Goal: Information Seeking & Learning: Learn about a topic

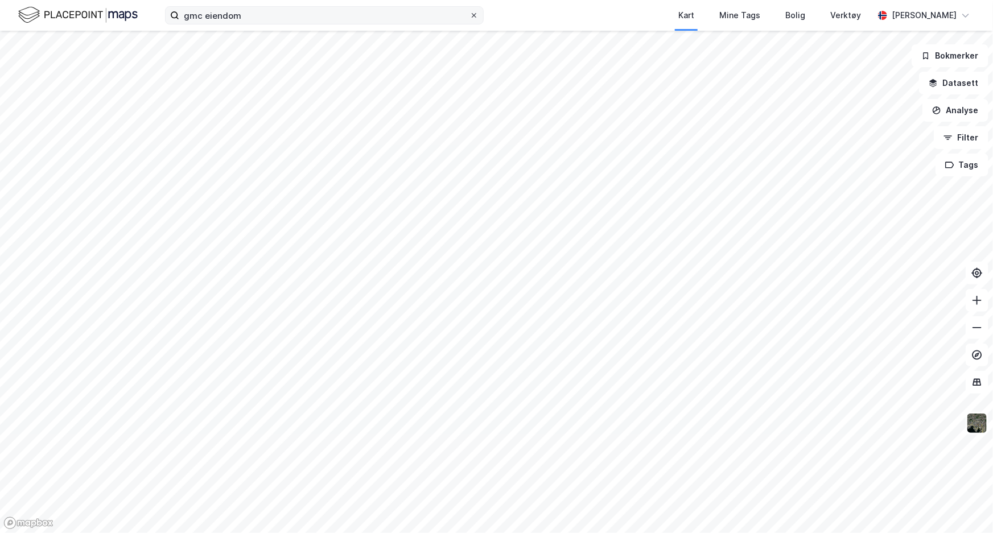
click at [472, 16] on icon at bounding box center [474, 15] width 7 height 7
click at [470, 16] on input "gmc eiendom" at bounding box center [324, 15] width 290 height 17
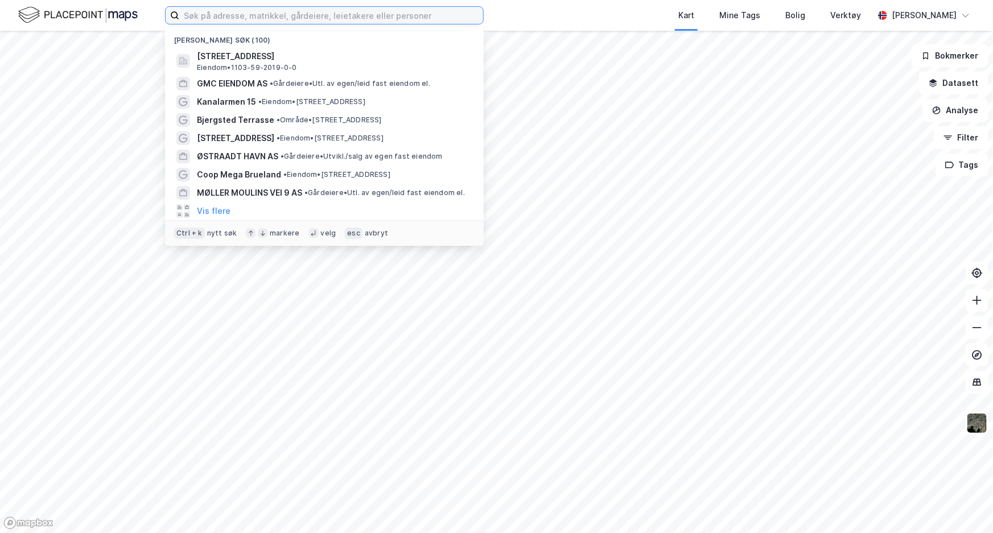
click at [417, 15] on input at bounding box center [331, 15] width 304 height 17
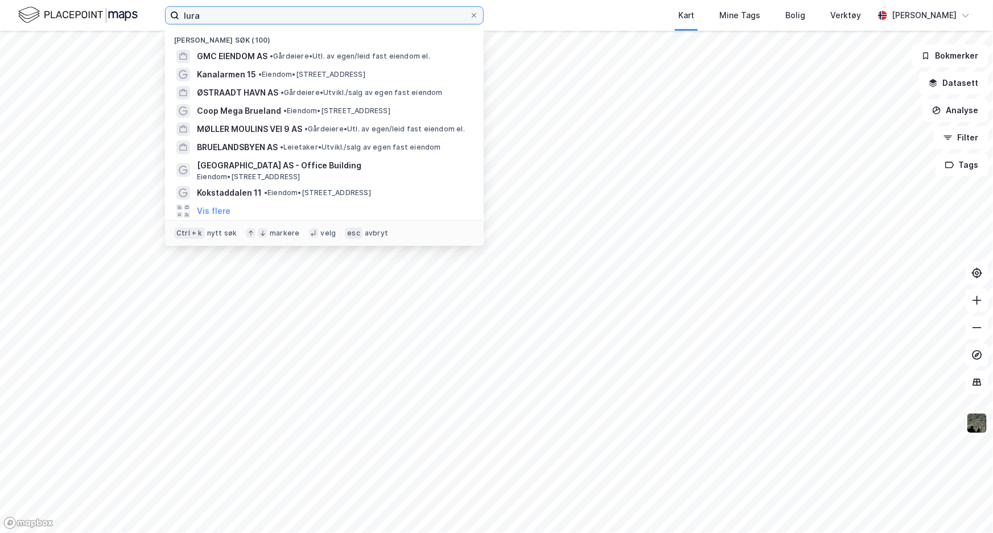
type input "lura"
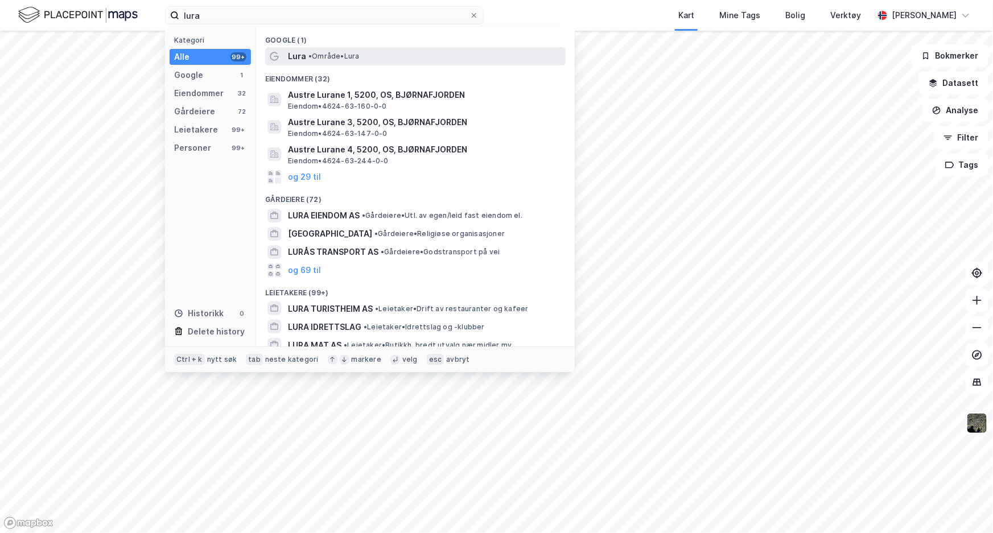
click at [344, 56] on span "• Område • [GEOGRAPHIC_DATA]" at bounding box center [333, 56] width 51 height 9
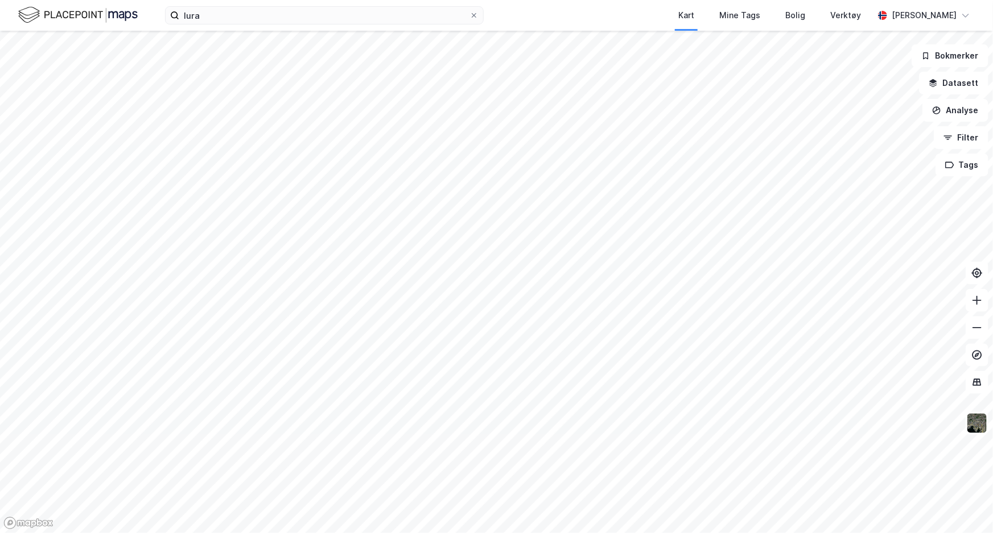
click at [124, 9] on img at bounding box center [78, 15] width 120 height 20
click at [67, 24] on img at bounding box center [78, 15] width 120 height 20
click at [61, 15] on img at bounding box center [78, 15] width 120 height 20
click at [475, 17] on icon at bounding box center [474, 15] width 7 height 7
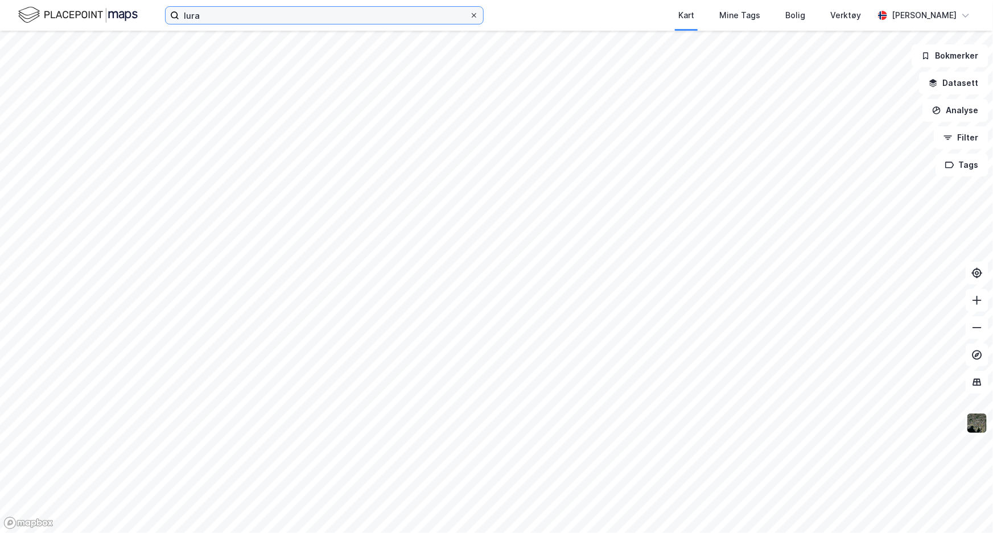
click at [470, 17] on input "lura" at bounding box center [324, 15] width 290 height 17
click at [335, 17] on input at bounding box center [331, 15] width 304 height 17
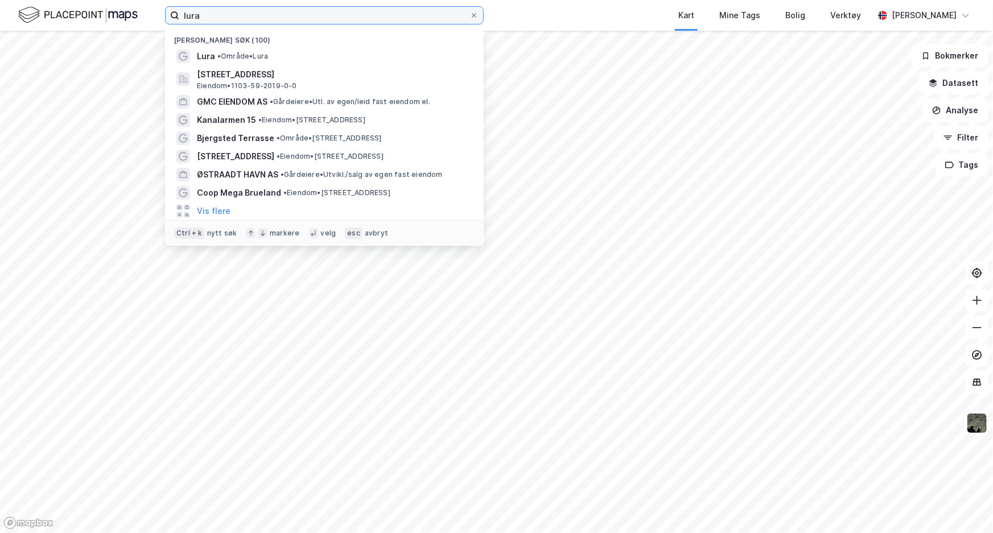
type input "lura"
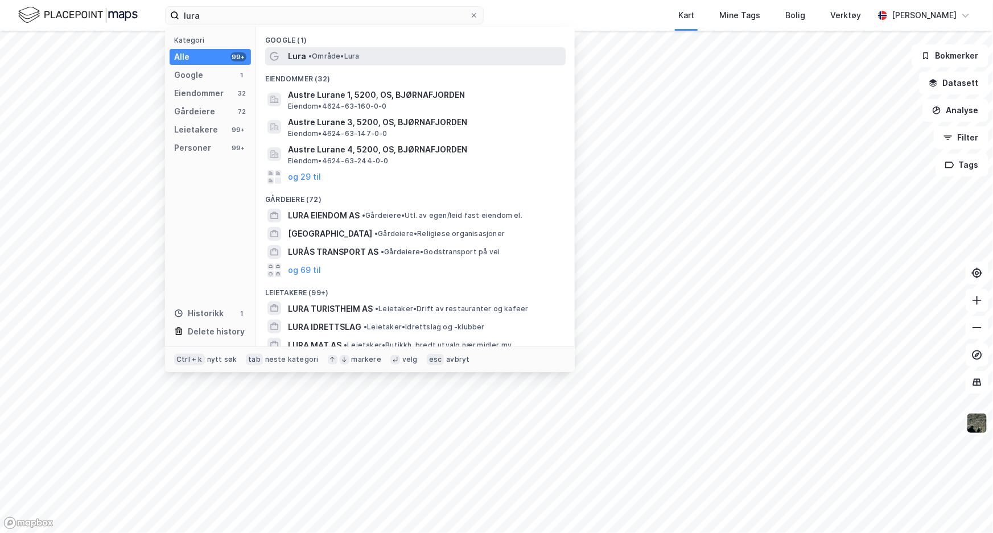
click at [332, 54] on span "• Område • [GEOGRAPHIC_DATA]" at bounding box center [333, 56] width 51 height 9
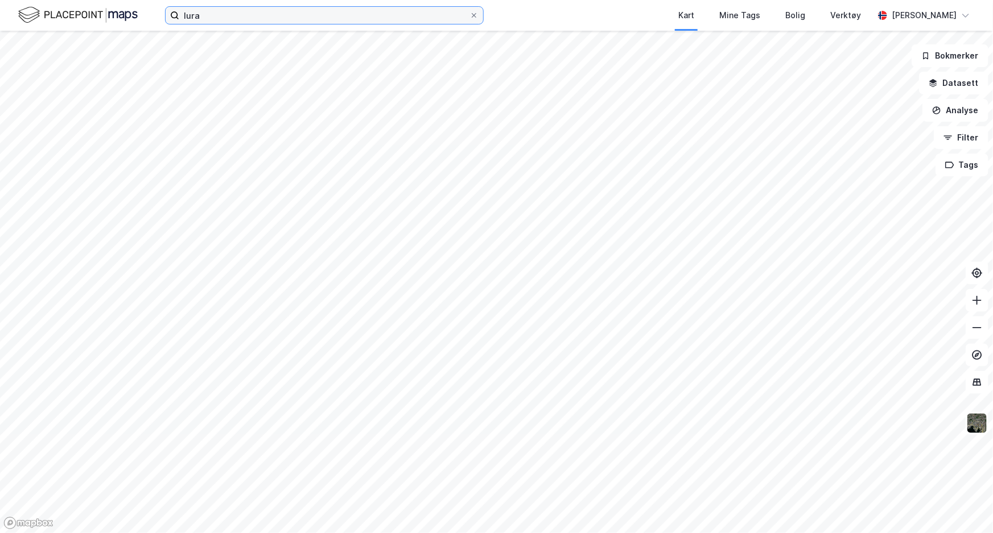
click at [294, 11] on input "lura" at bounding box center [324, 15] width 290 height 17
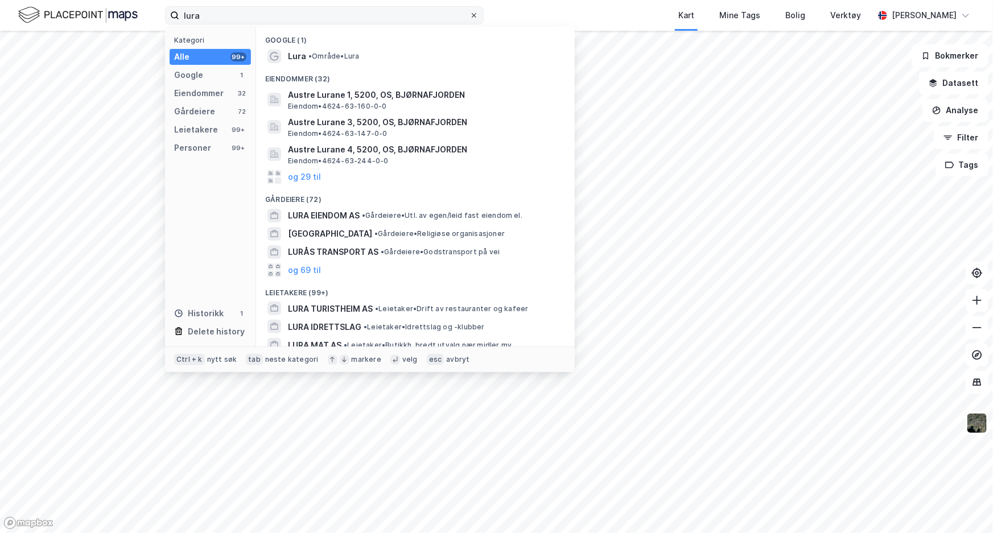
click at [472, 14] on icon at bounding box center [474, 15] width 5 height 5
click at [470, 14] on input "lura" at bounding box center [324, 15] width 290 height 17
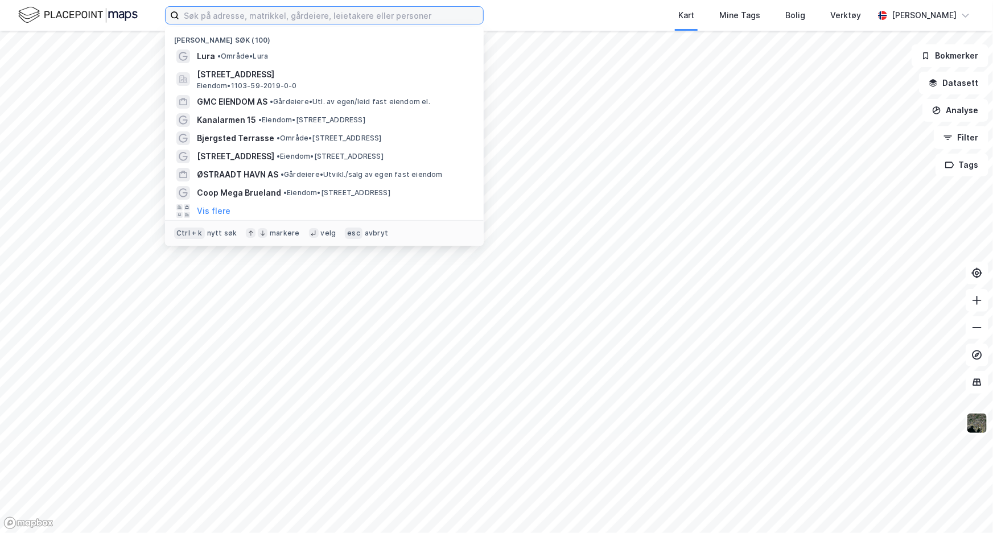
click at [419, 14] on input at bounding box center [331, 15] width 304 height 17
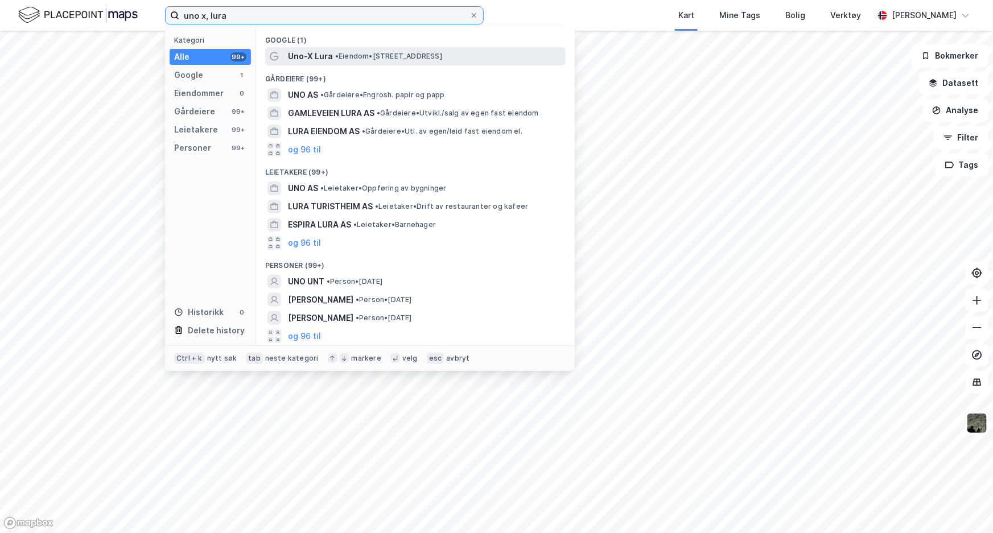
type input "uno x, lura"
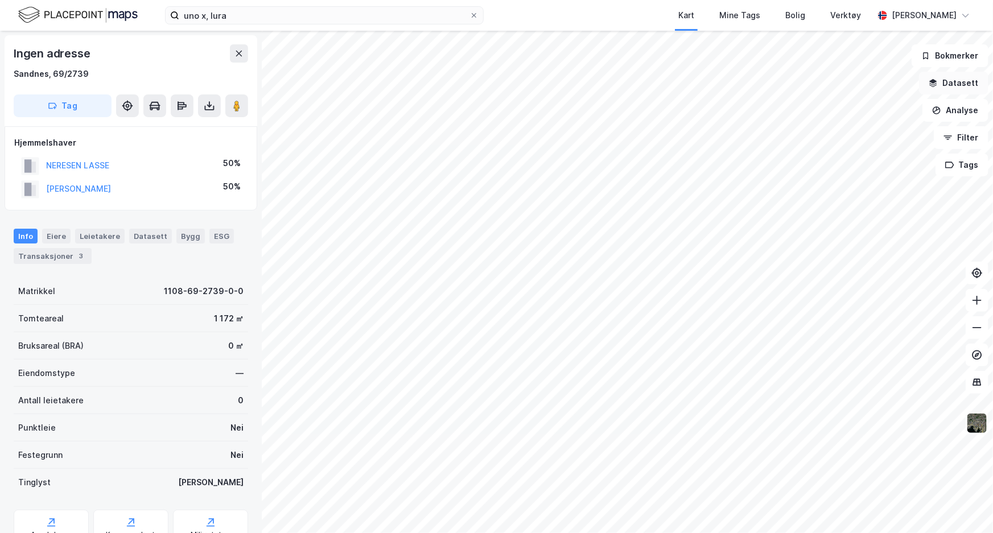
click at [962, 85] on button "Datasett" at bounding box center [953, 83] width 69 height 23
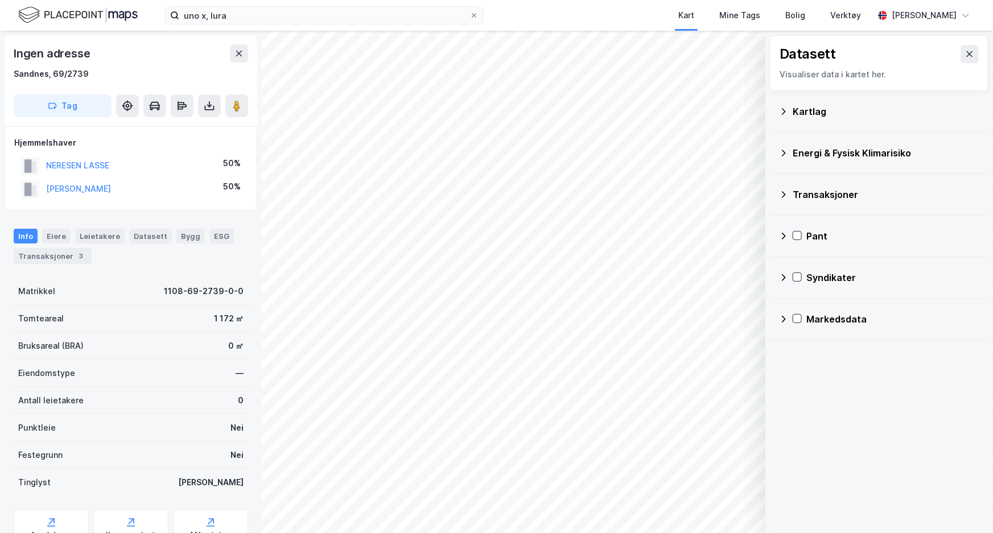
click at [784, 110] on icon at bounding box center [784, 111] width 4 height 6
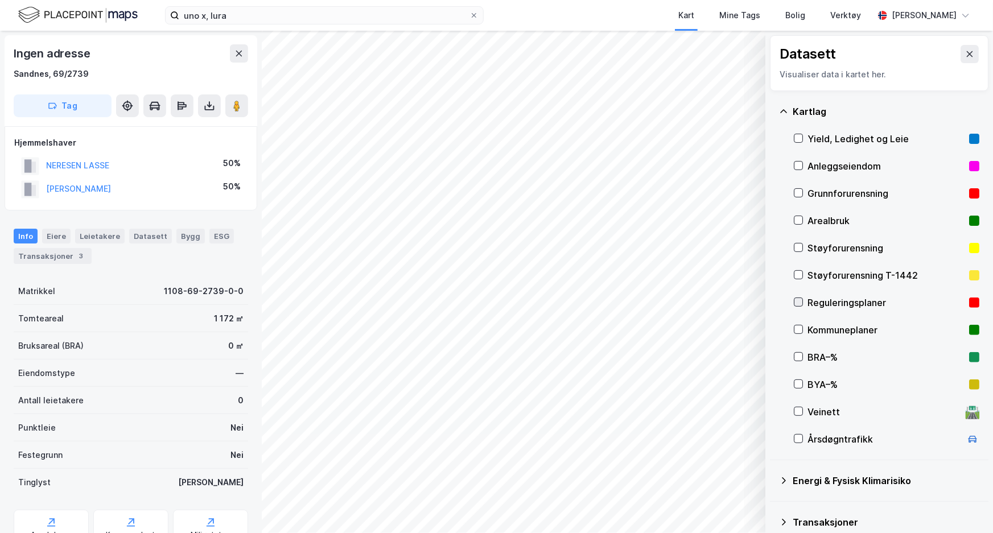
click at [800, 306] on div at bounding box center [798, 302] width 9 height 9
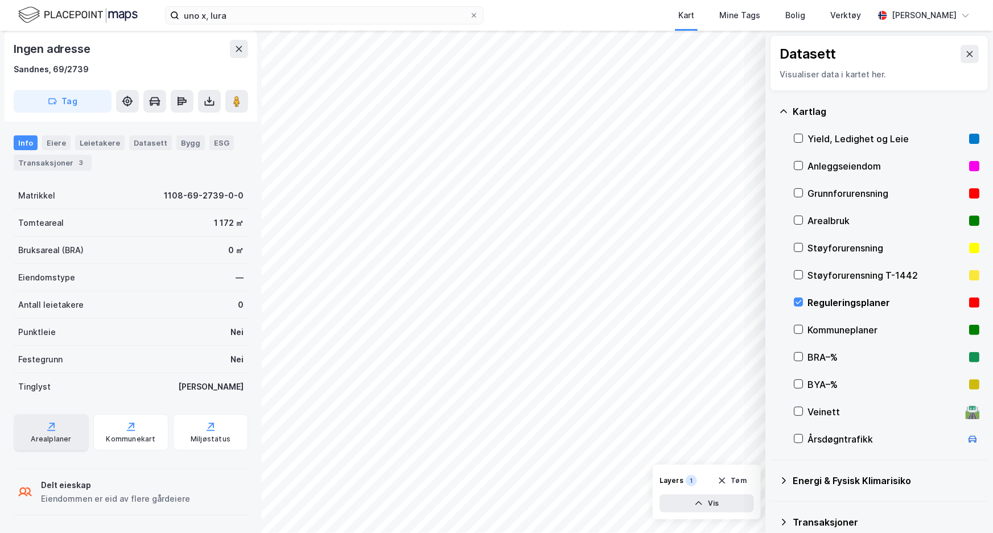
click at [65, 441] on div "Arealplaner" at bounding box center [51, 439] width 40 height 9
drag, startPoint x: 474, startPoint y: 13, endPoint x: 458, endPoint y: 12, distance: 15.4
click at [473, 13] on icon at bounding box center [474, 15] width 7 height 7
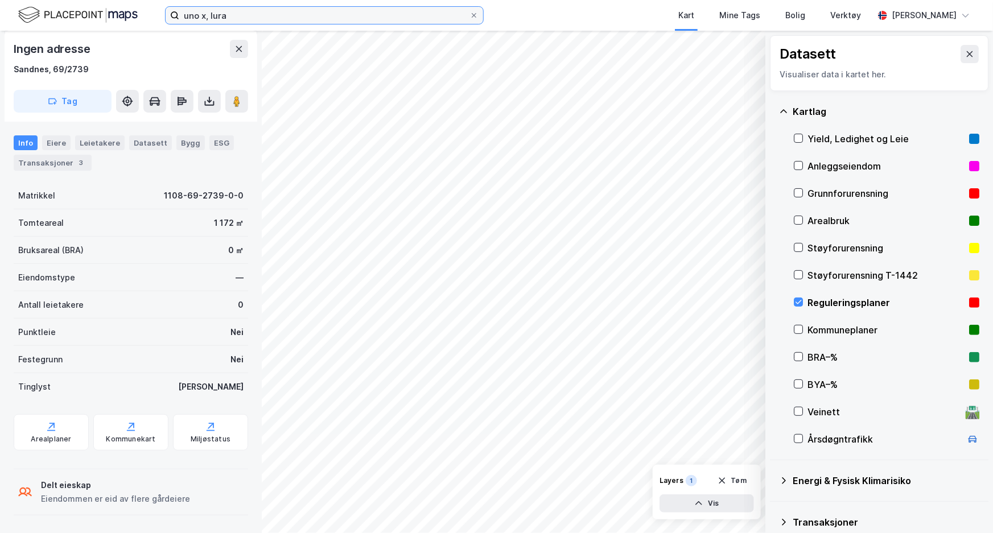
click at [470, 13] on input "uno x, lura" at bounding box center [324, 15] width 290 height 17
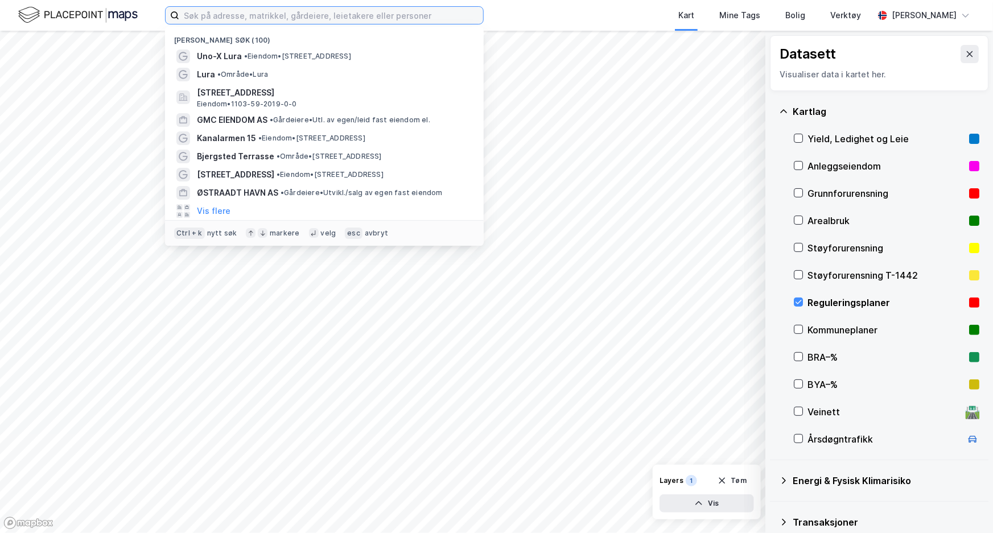
click at [440, 17] on input at bounding box center [331, 15] width 304 height 17
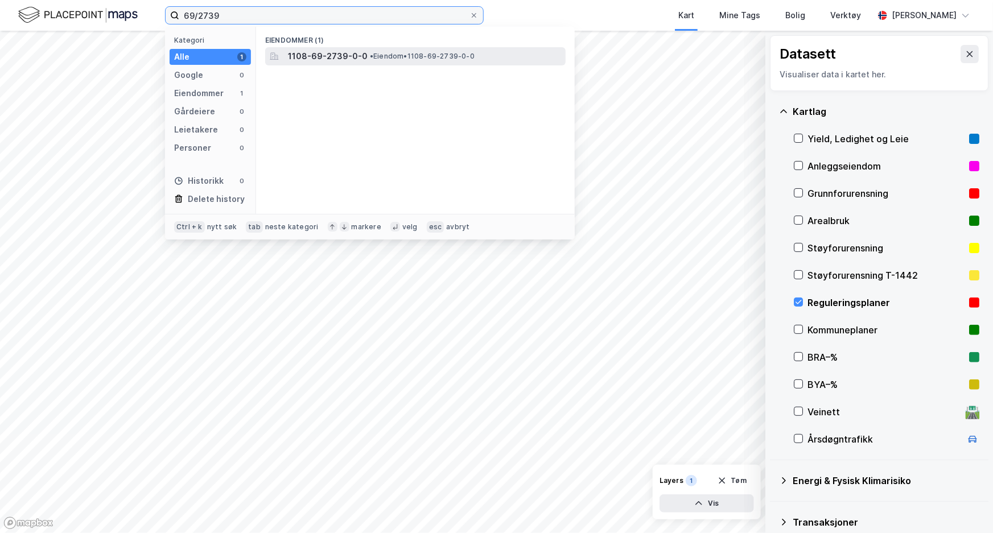
type input "69/2739"
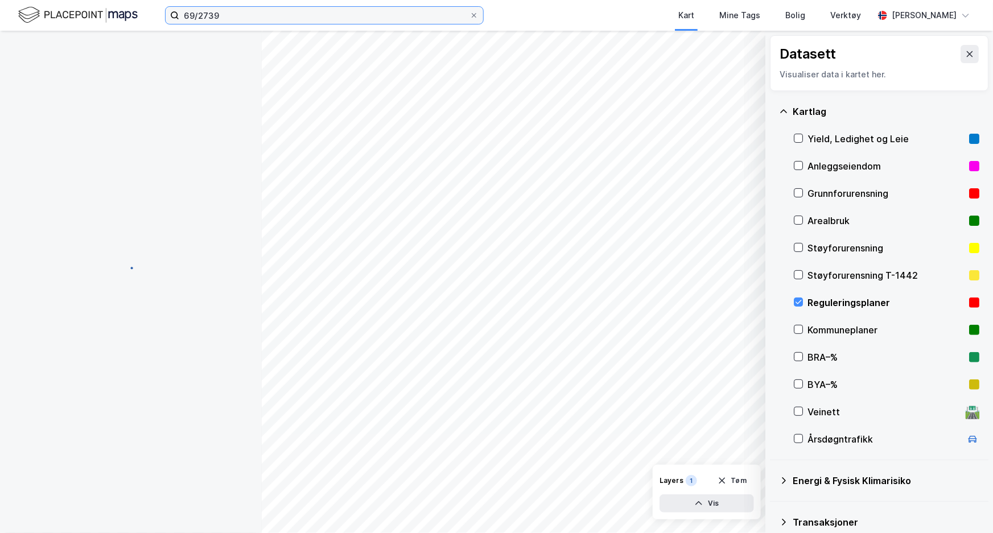
scroll to position [96, 0]
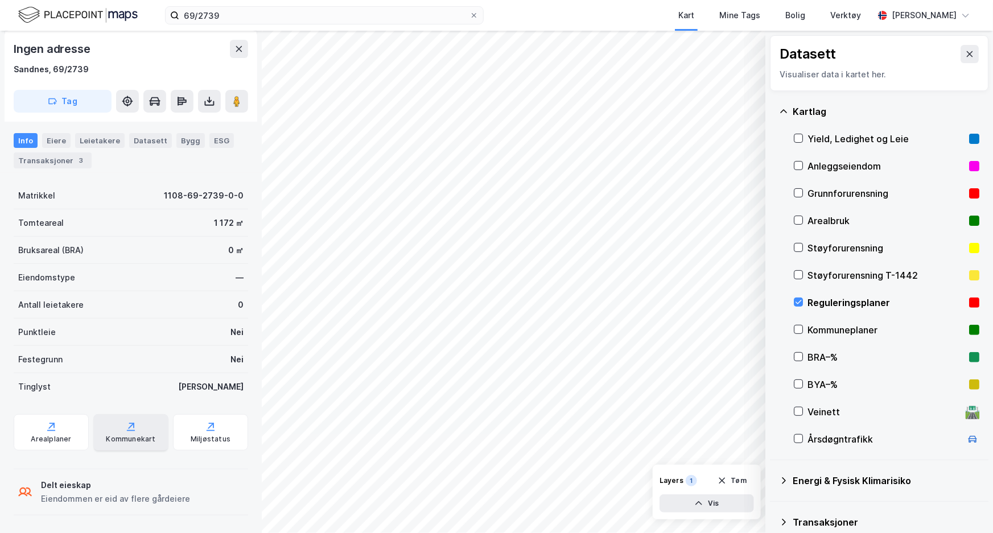
click at [117, 431] on div "Kommunekart" at bounding box center [130, 432] width 75 height 36
click at [48, 428] on icon at bounding box center [51, 426] width 11 height 11
click at [799, 300] on icon at bounding box center [799, 302] width 8 height 8
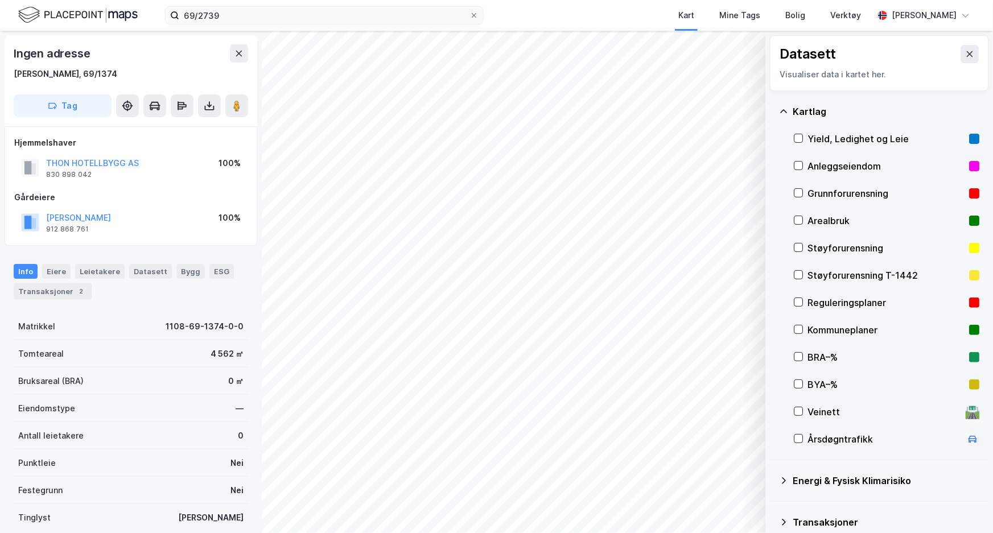
scroll to position [1, 0]
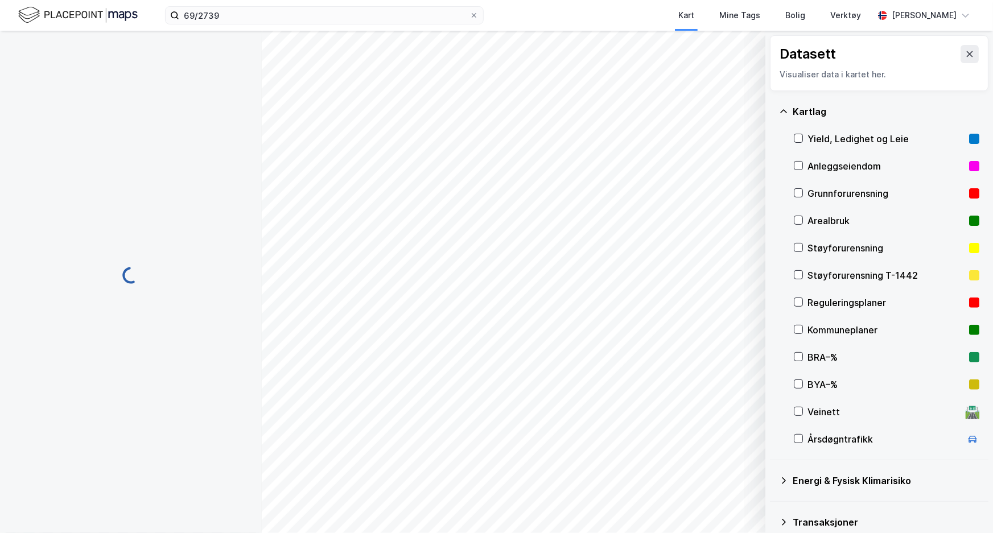
scroll to position [1, 0]
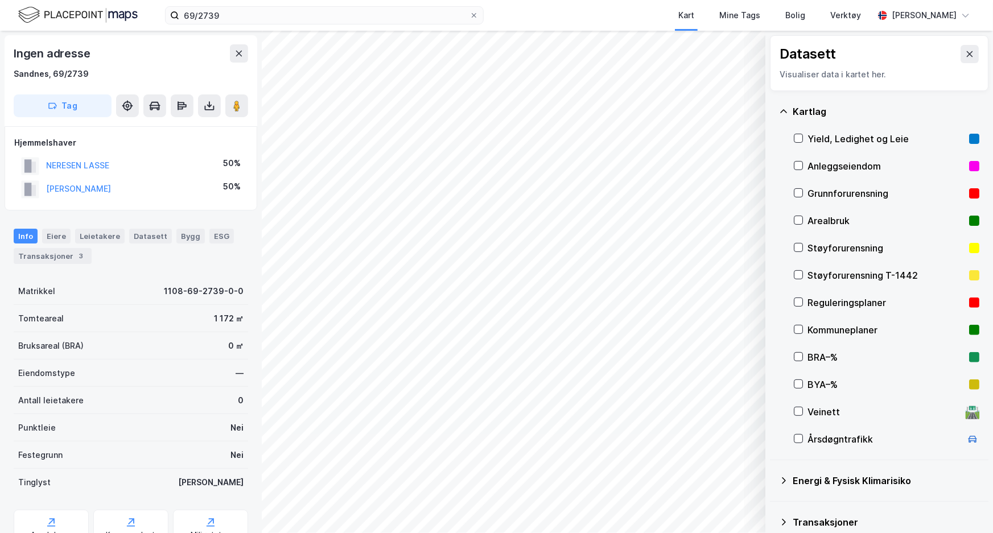
scroll to position [1, 0]
click at [965, 53] on icon at bounding box center [969, 54] width 9 height 9
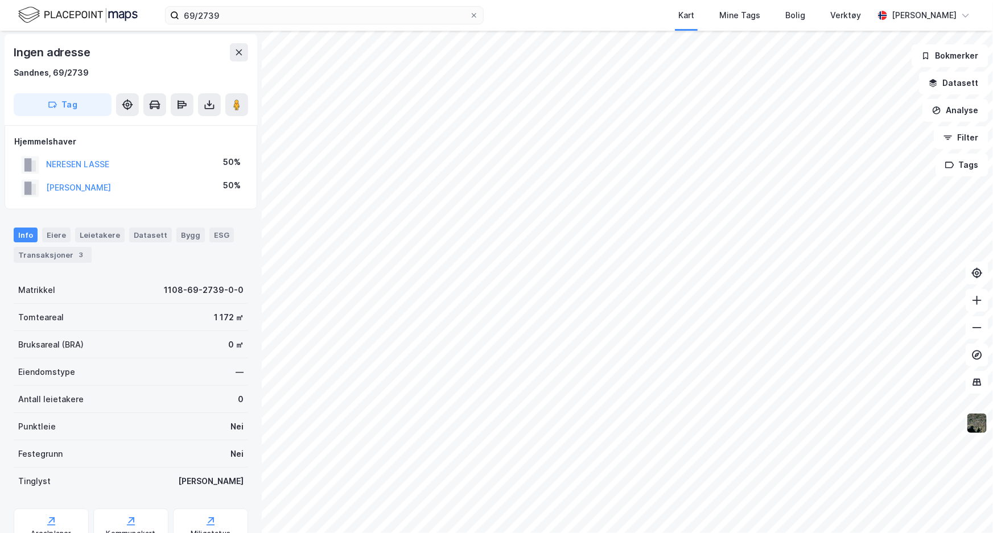
scroll to position [0, 0]
drag, startPoint x: 241, startPoint y: 187, endPoint x: 22, endPoint y: 151, distance: 221.4
click at [22, 151] on div "Hjemmelshaver NERESEN LASSE 50% NERESEN WENKE MALMIN 50%" at bounding box center [130, 168] width 233 height 65
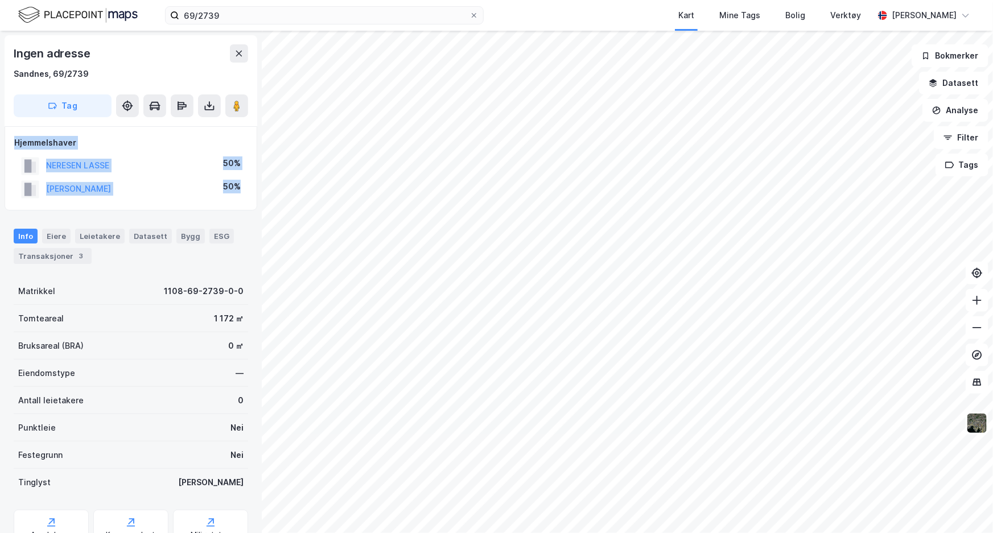
drag, startPoint x: 10, startPoint y: 142, endPoint x: 258, endPoint y: 188, distance: 253.0
click at [253, 188] on div "Hjemmelshaver NERESEN LASSE 50% NERESEN WENKE MALMIN 50%" at bounding box center [131, 168] width 253 height 84
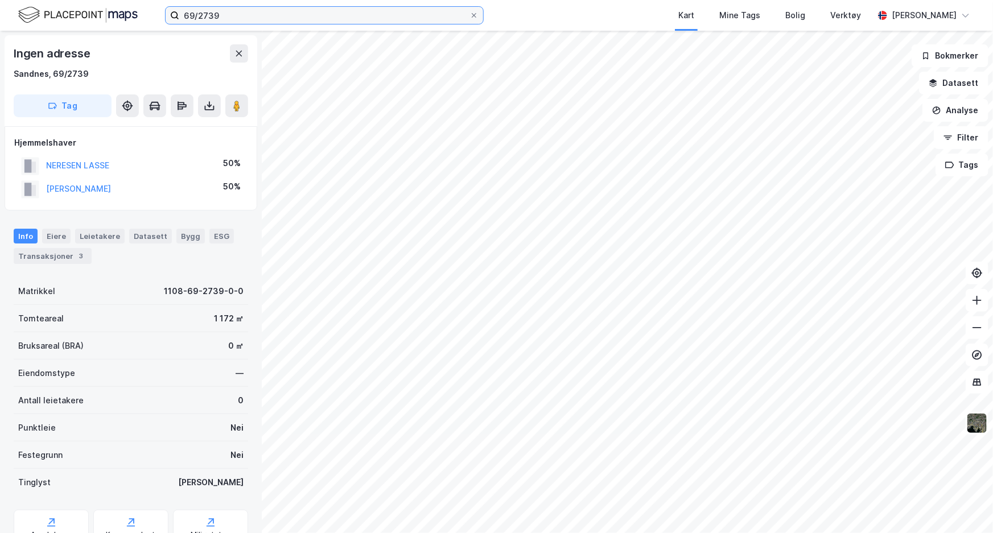
click at [466, 16] on input "69/2739" at bounding box center [324, 15] width 290 height 17
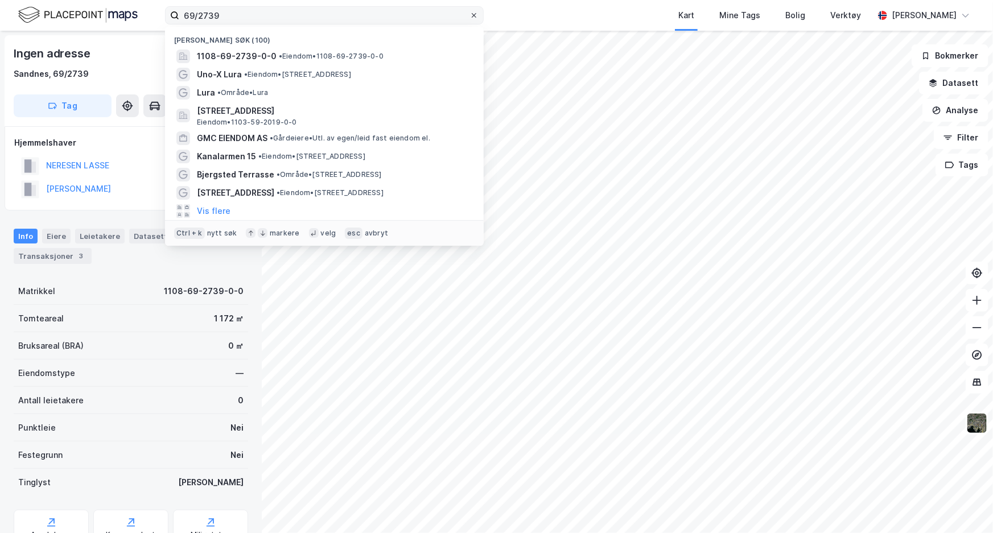
click at [475, 15] on icon at bounding box center [474, 15] width 7 height 7
click at [470, 15] on input "69/2739" at bounding box center [324, 15] width 290 height 17
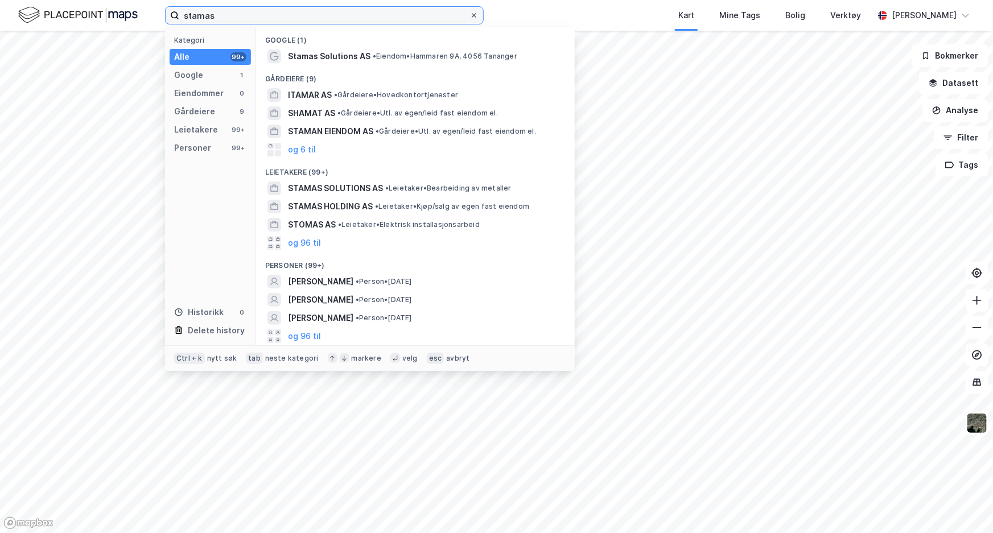
type input "stamas"
click at [477, 17] on icon at bounding box center [474, 15] width 7 height 7
click at [470, 17] on input "stamas" at bounding box center [324, 15] width 290 height 17
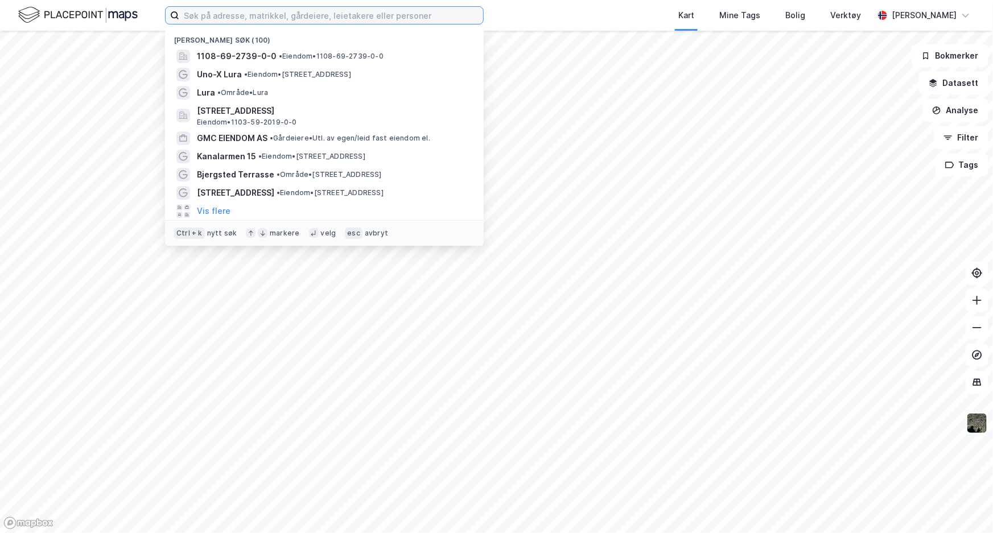
click at [430, 17] on input at bounding box center [331, 15] width 304 height 17
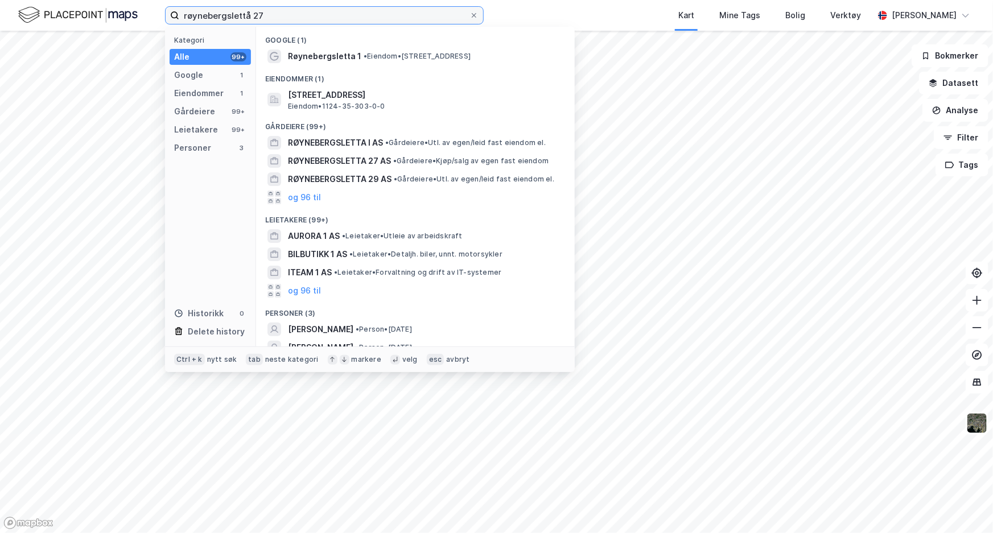
type input "røynebergslettå 27"
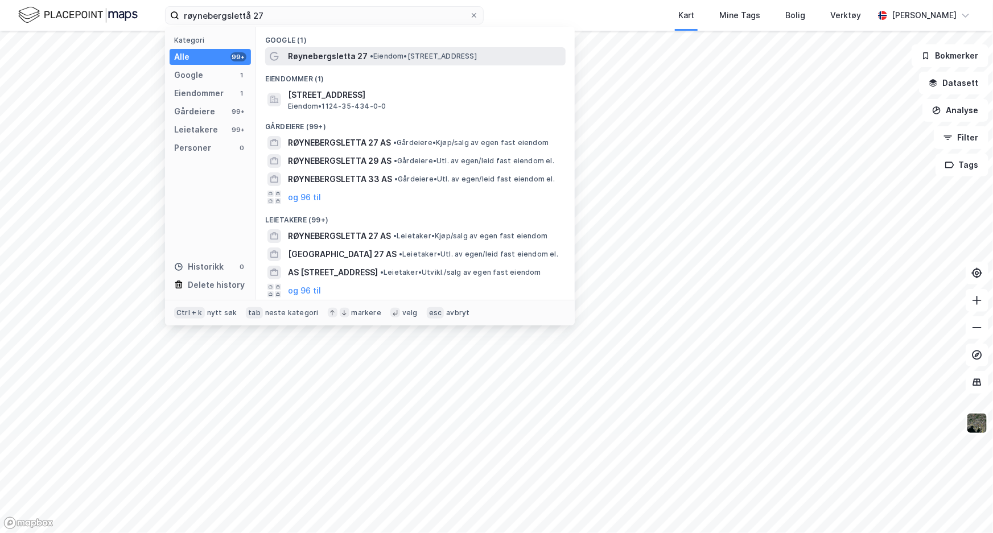
click at [438, 56] on span "• Eiendom • Røynebergsletta 27, 4033 Stavanger" at bounding box center [423, 56] width 107 height 9
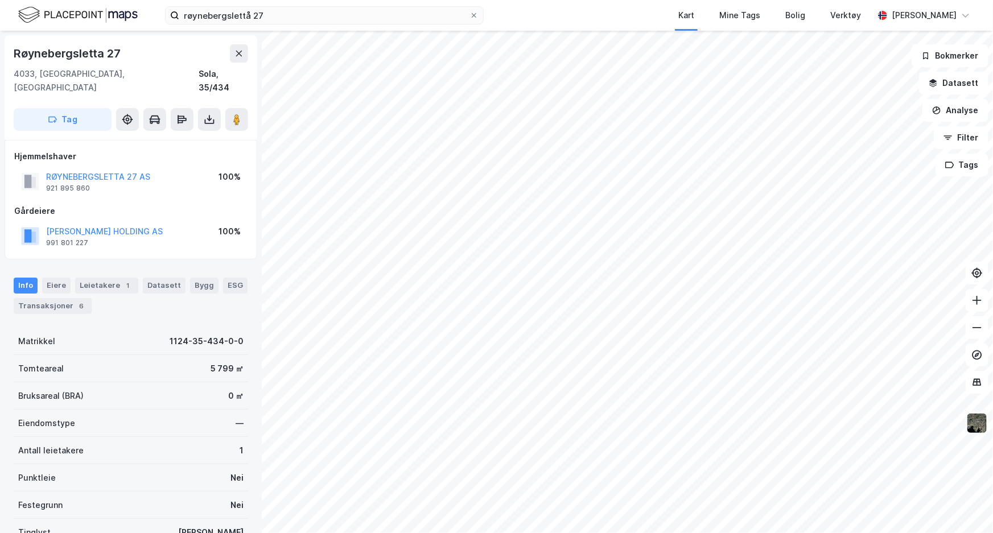
click at [975, 426] on img at bounding box center [977, 424] width 22 height 22
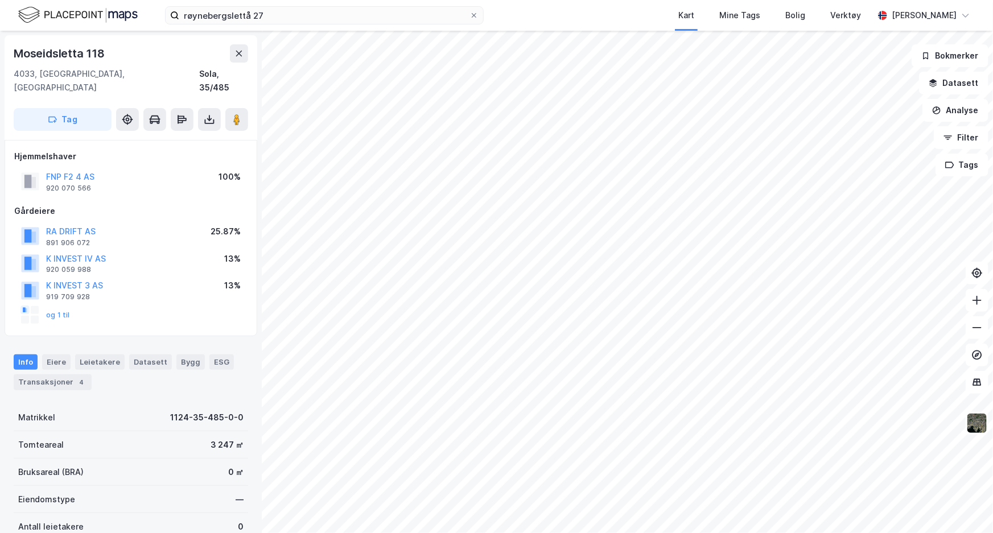
scroll to position [2, 0]
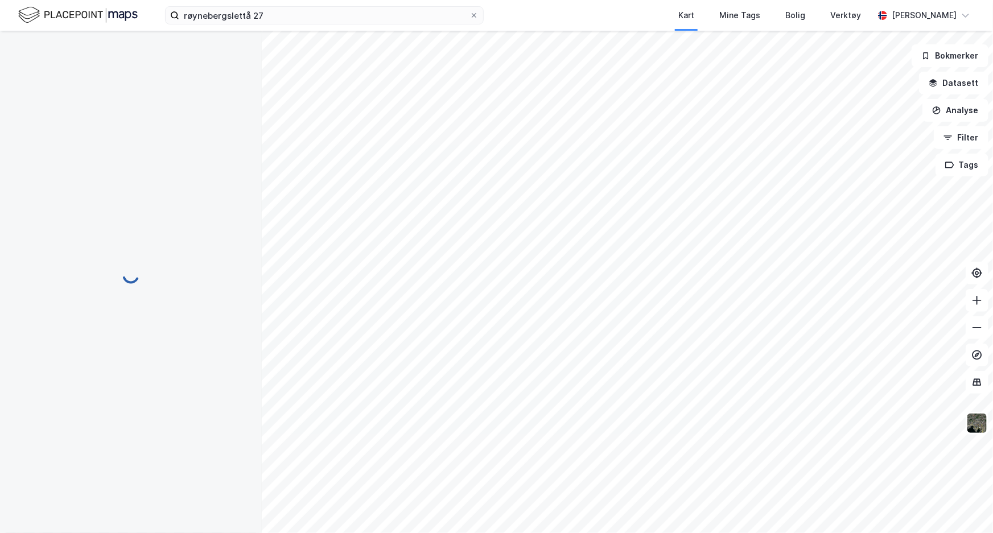
scroll to position [1, 0]
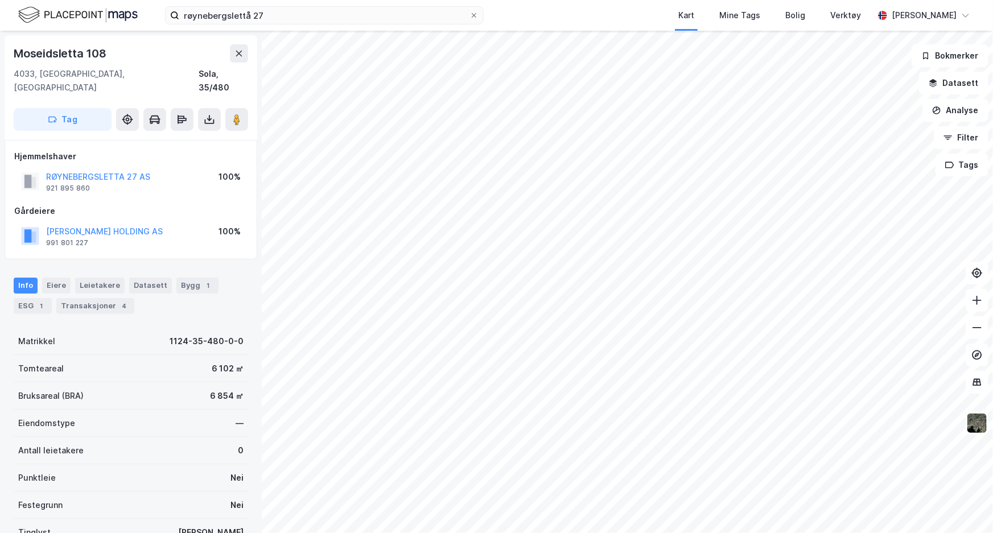
scroll to position [1, 0]
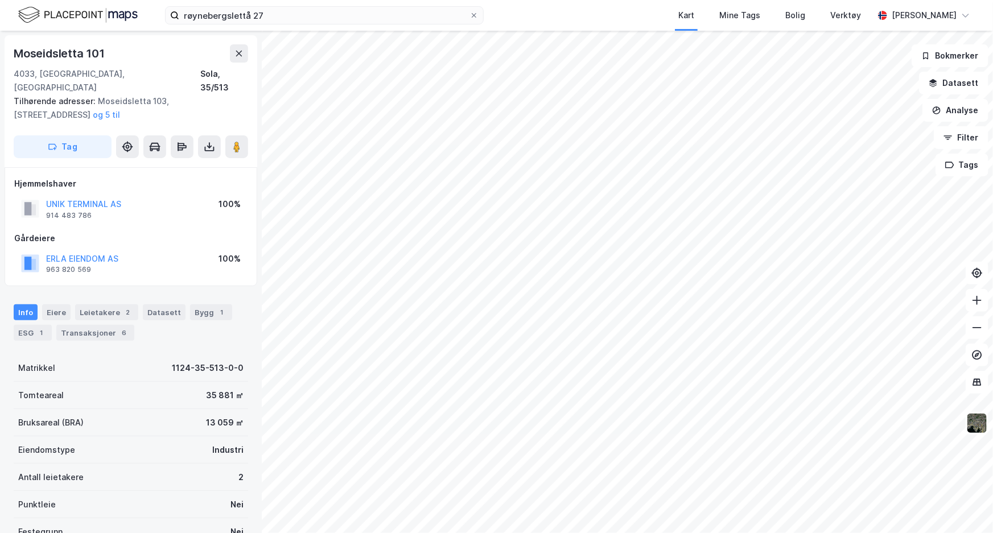
scroll to position [1, 0]
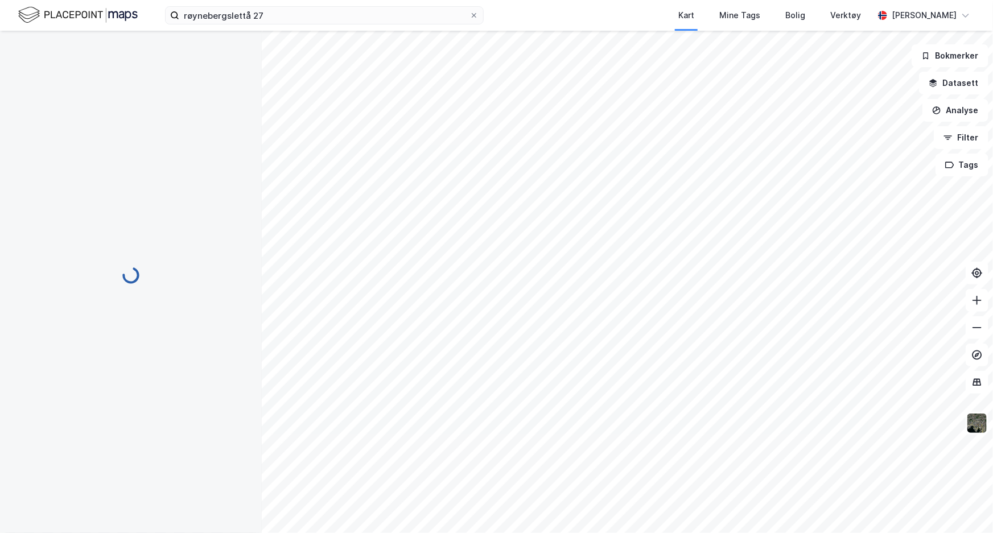
scroll to position [1, 0]
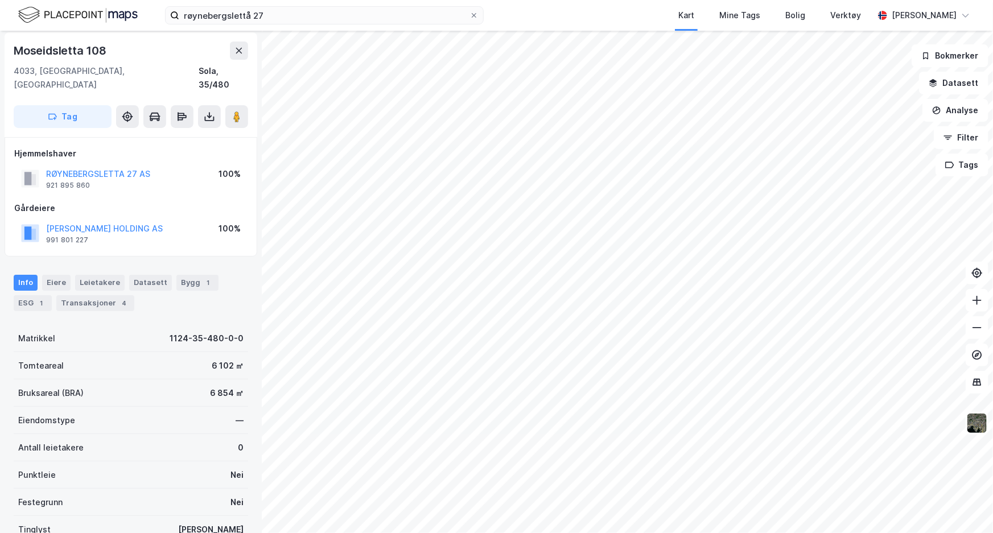
scroll to position [3, 0]
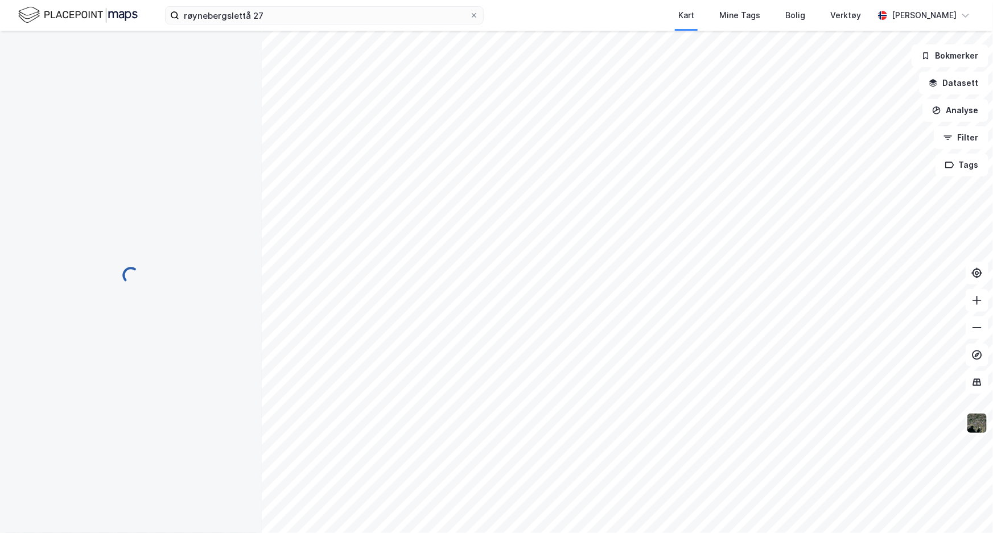
scroll to position [3, 0]
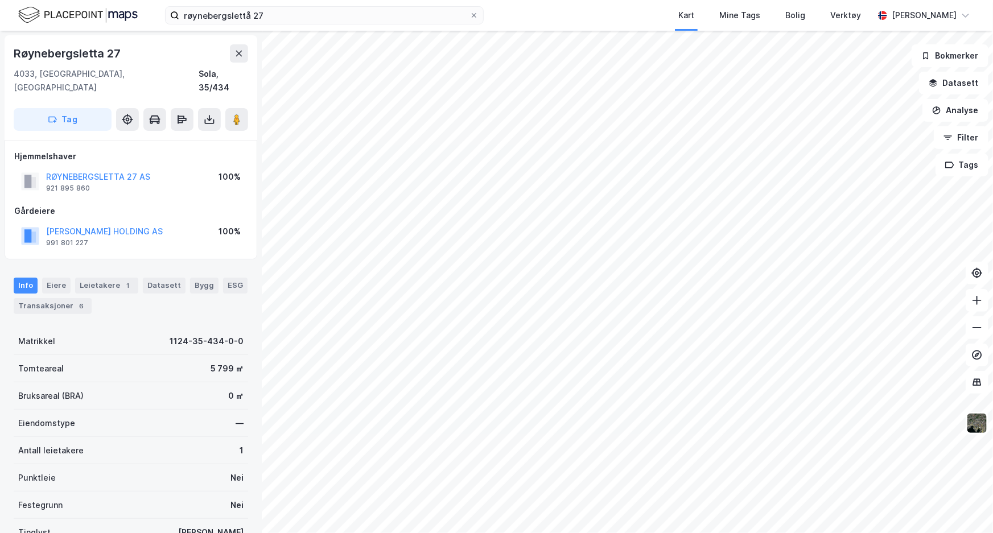
scroll to position [3, 0]
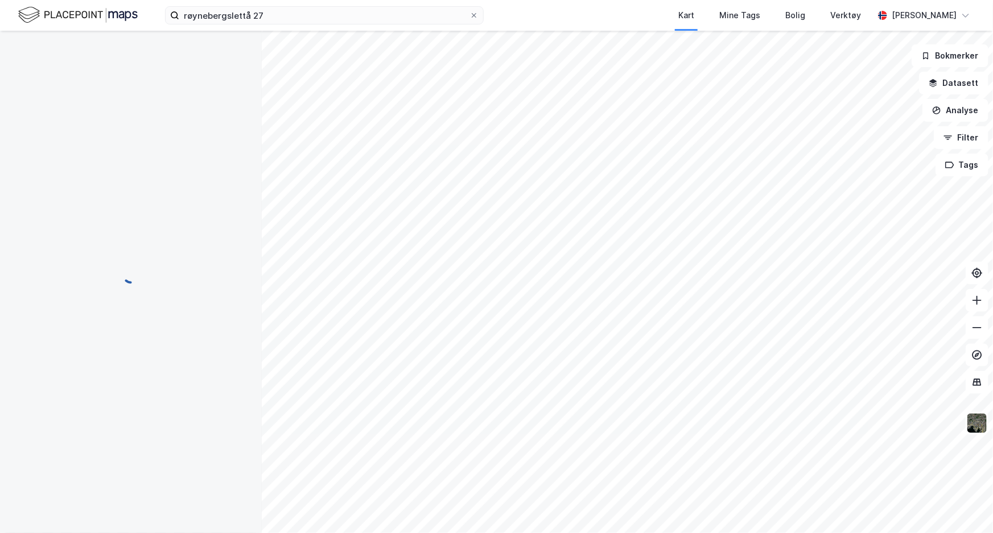
scroll to position [3, 0]
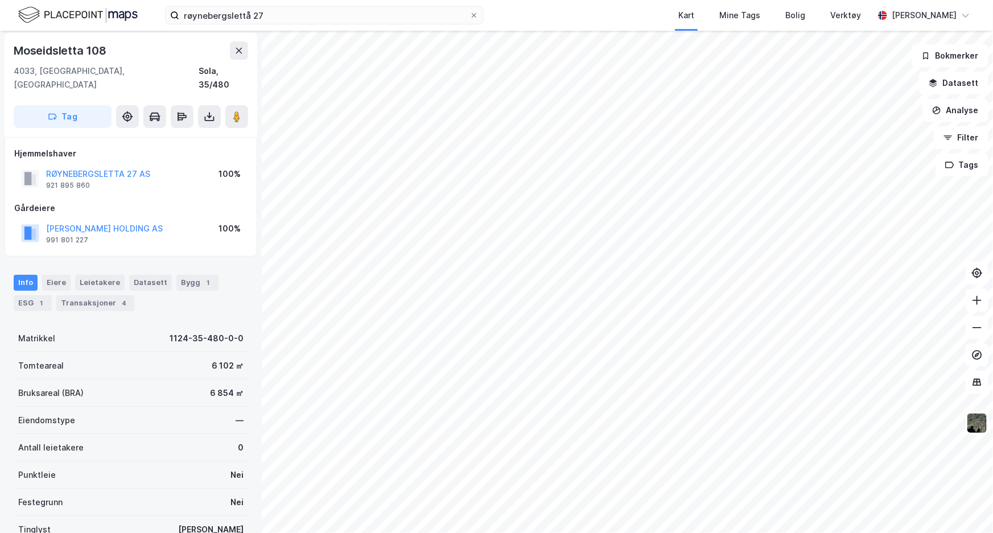
scroll to position [3, 0]
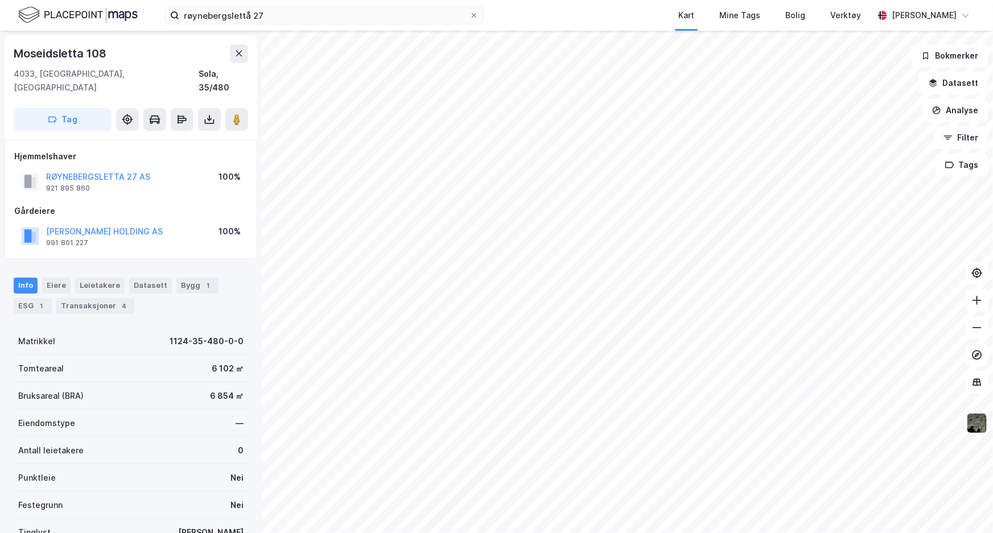
scroll to position [3, 0]
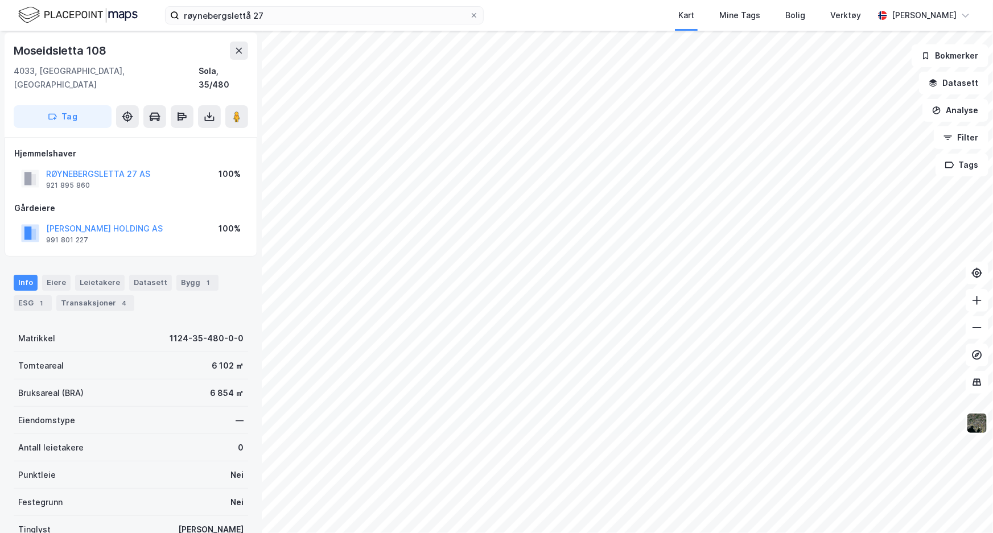
scroll to position [3, 0]
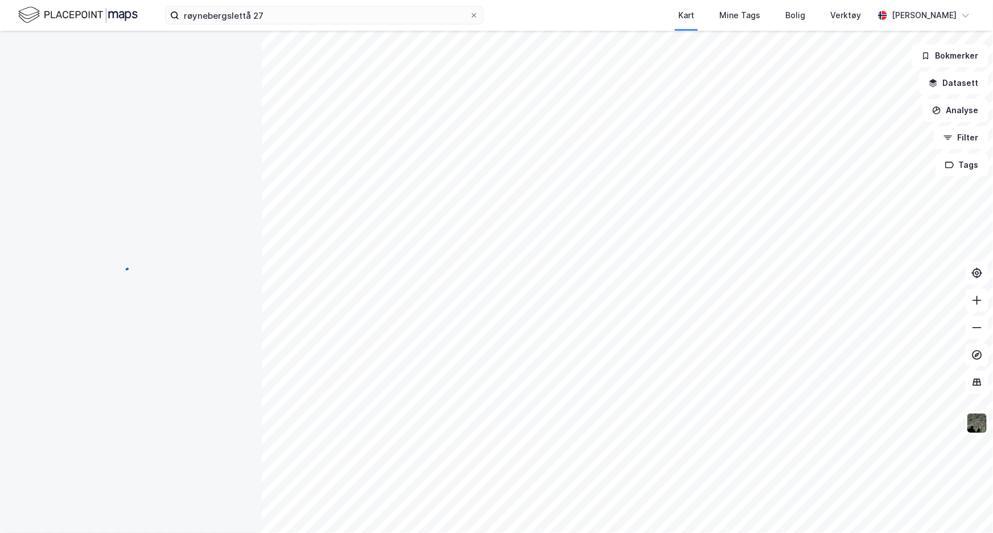
scroll to position [3, 0]
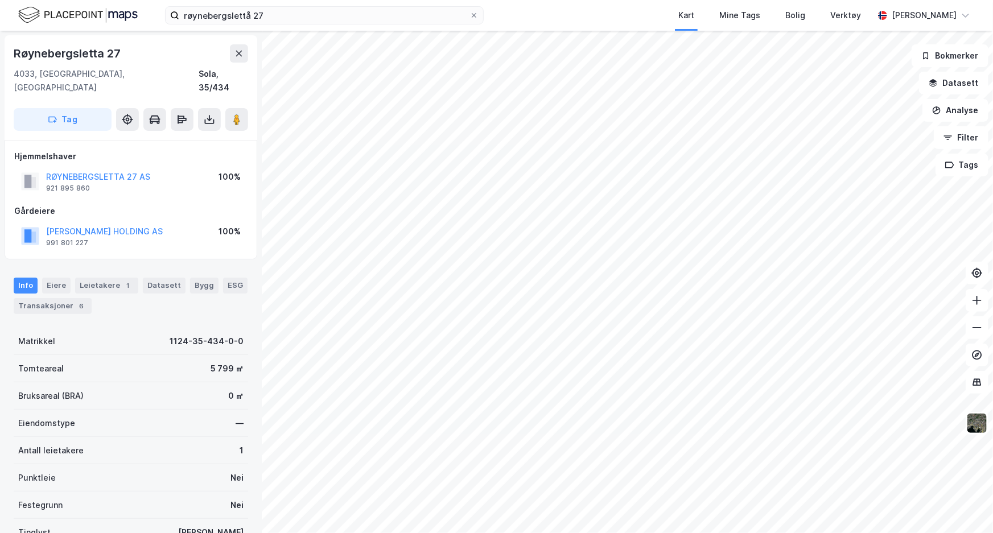
scroll to position [3, 0]
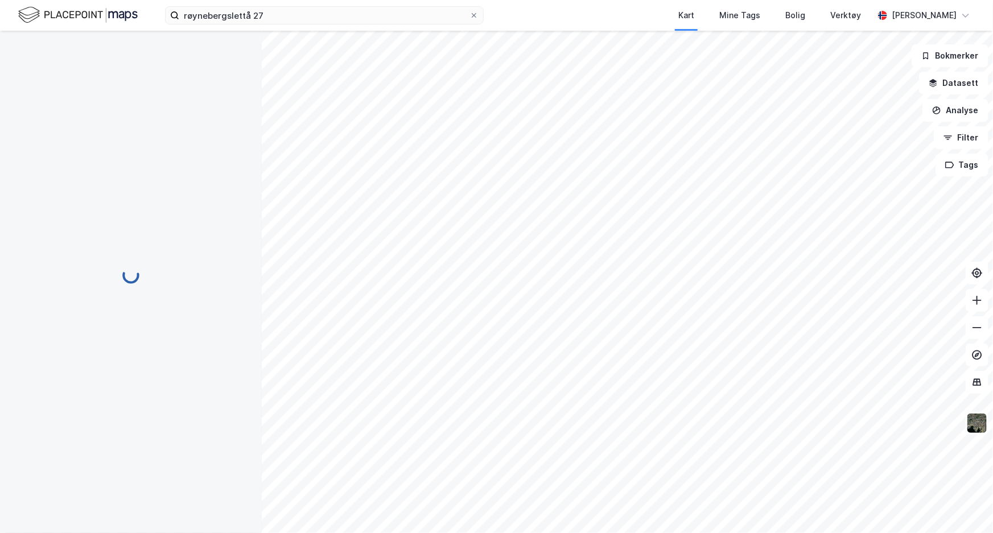
scroll to position [3, 0]
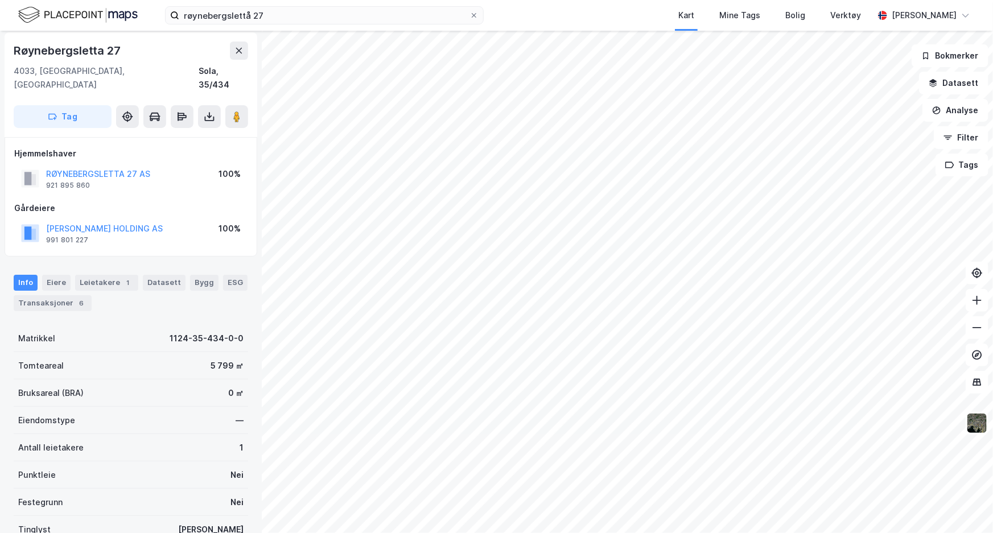
scroll to position [3, 0]
